Goal: Information Seeking & Learning: Learn about a topic

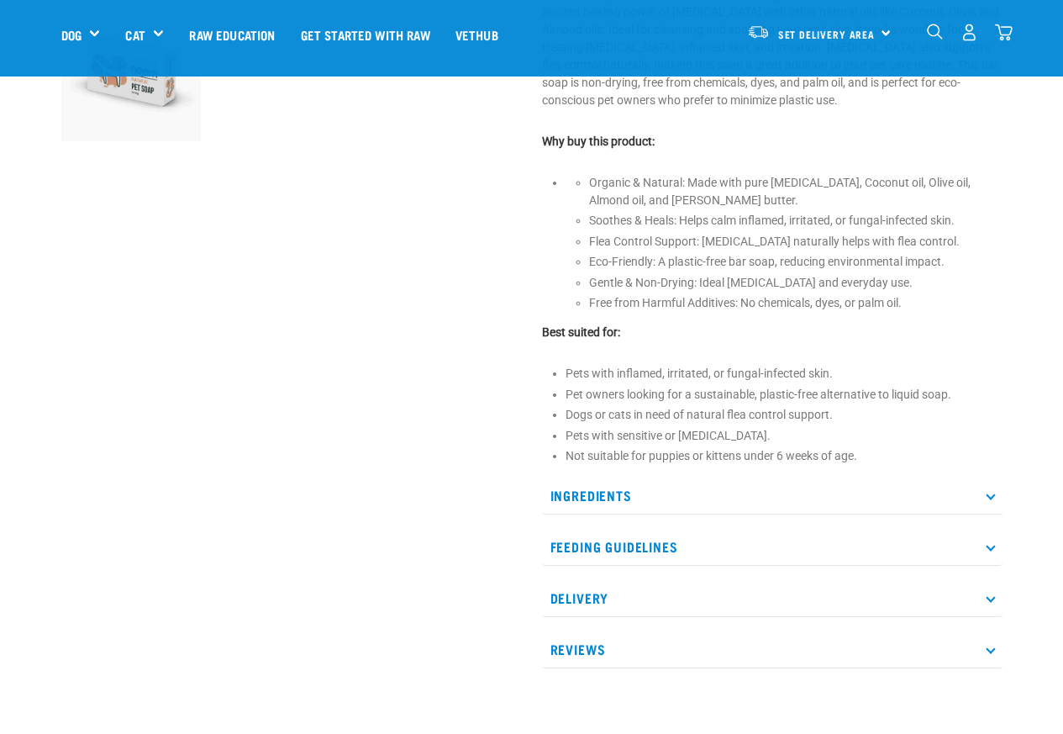
scroll to position [605, 0]
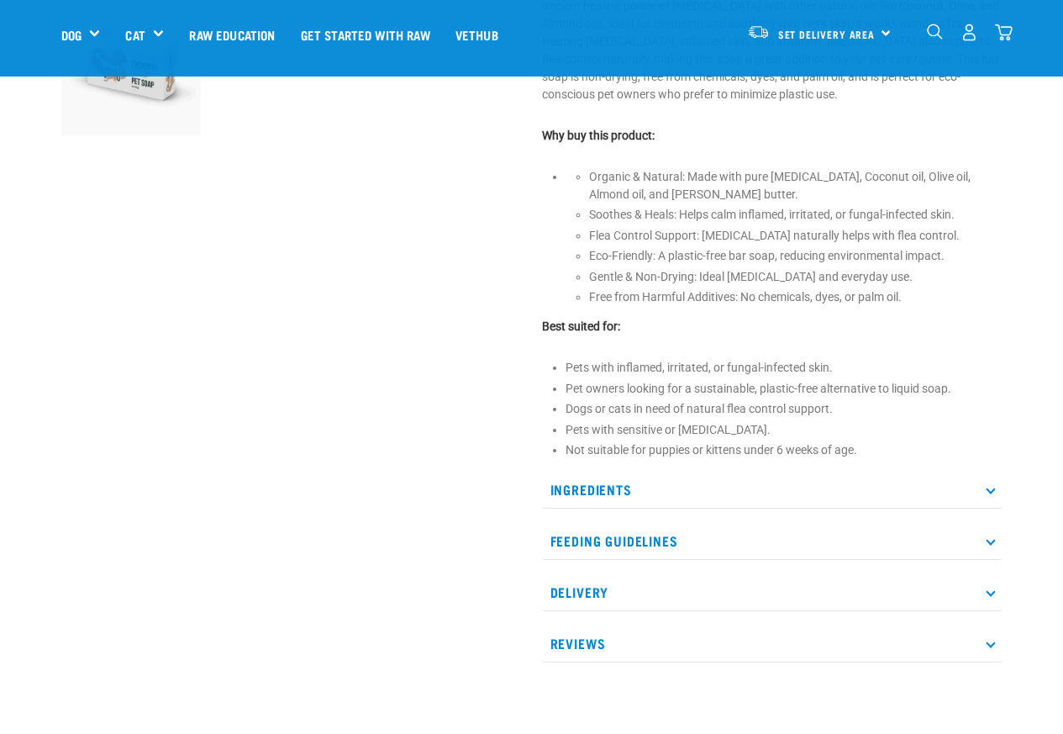
click at [993, 12] on div "0" at bounding box center [957, 34] width 111 height 67
